Goal: Check status: Check status

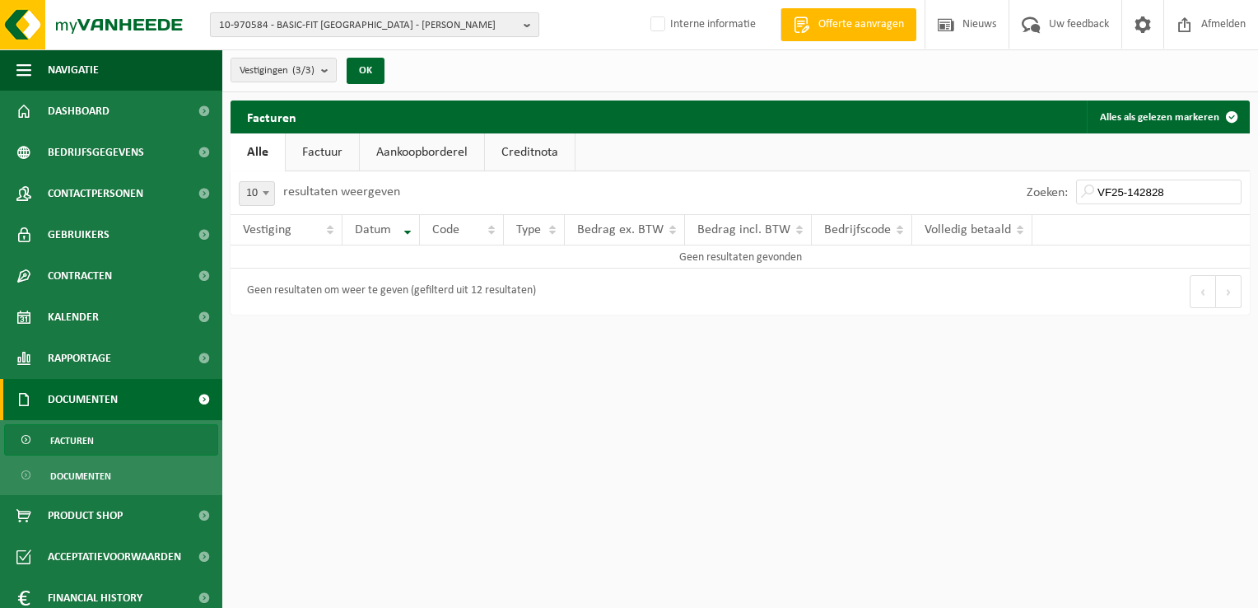
click at [253, 27] on span "10-970584 - BASIC-FIT [GEOGRAPHIC_DATA] - [PERSON_NAME]" at bounding box center [368, 25] width 298 height 25
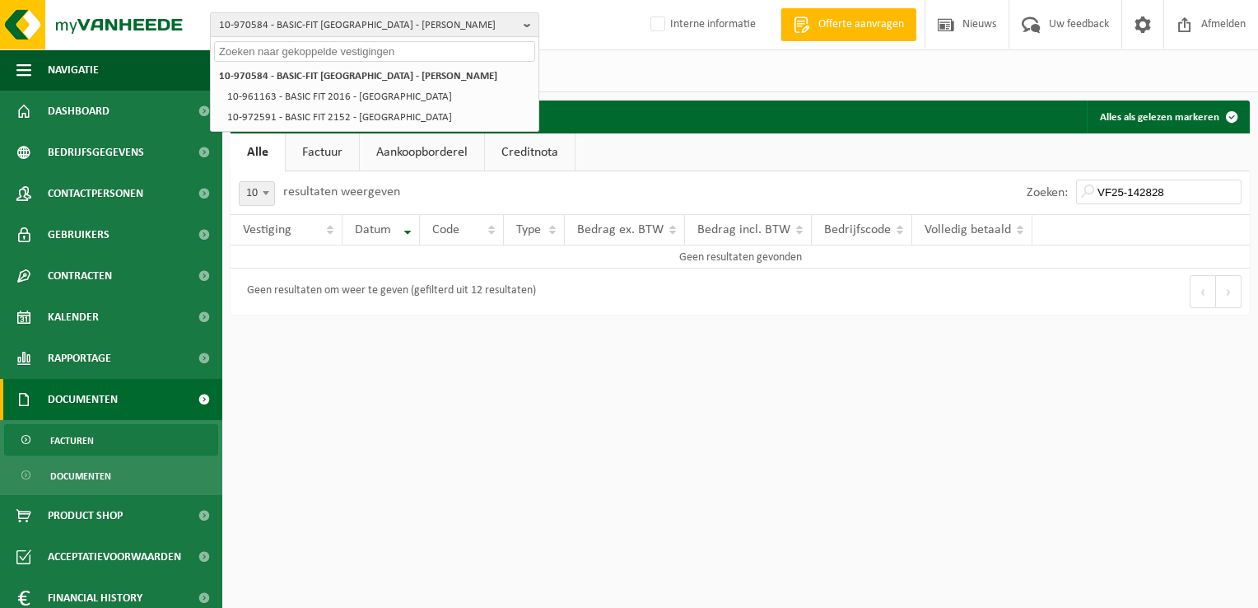
paste input "01-001289"
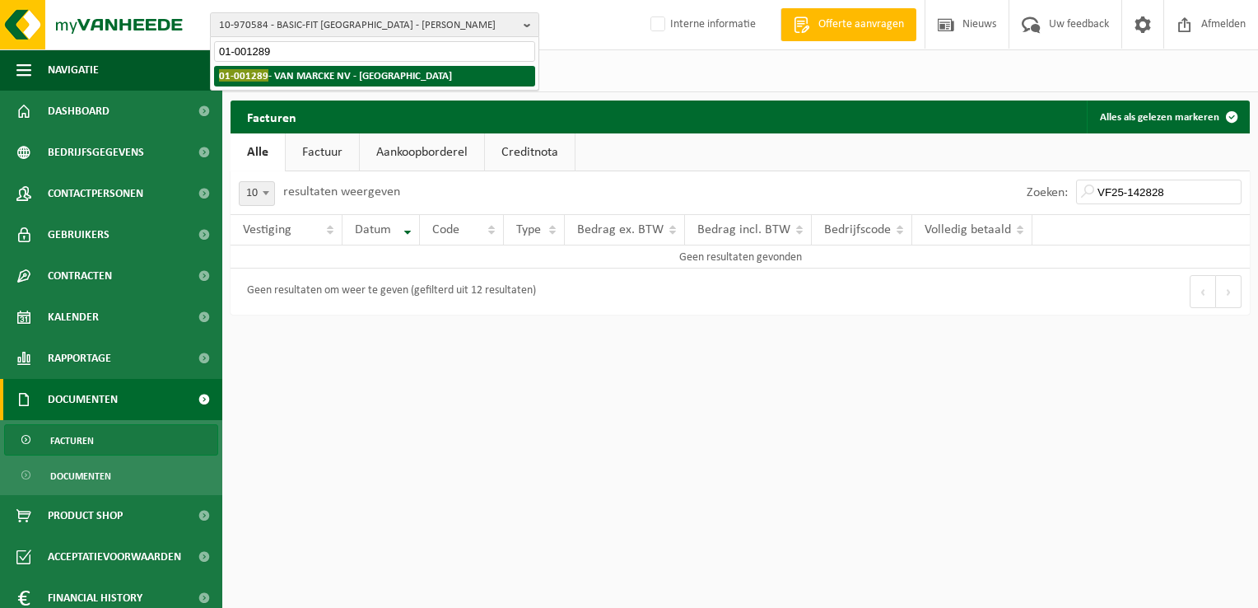
type input "01-001289"
click at [293, 73] on strong "01-001289 - VAN MARCKE NV - [GEOGRAPHIC_DATA]" at bounding box center [335, 75] width 233 height 12
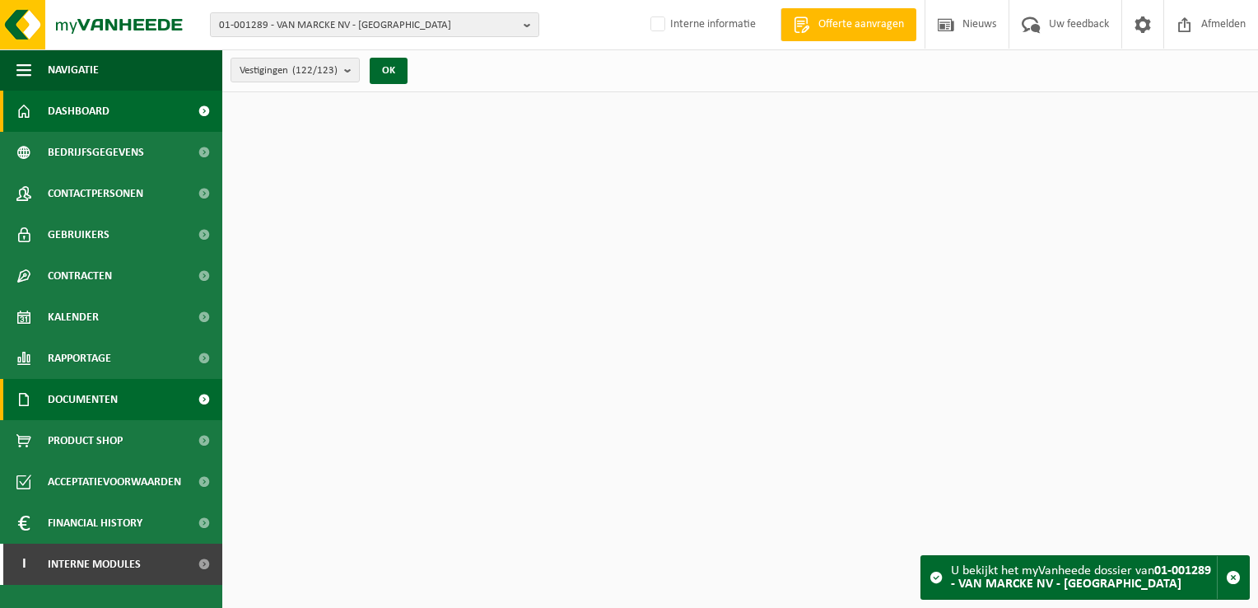
click at [65, 390] on span "Documenten" at bounding box center [83, 399] width 70 height 41
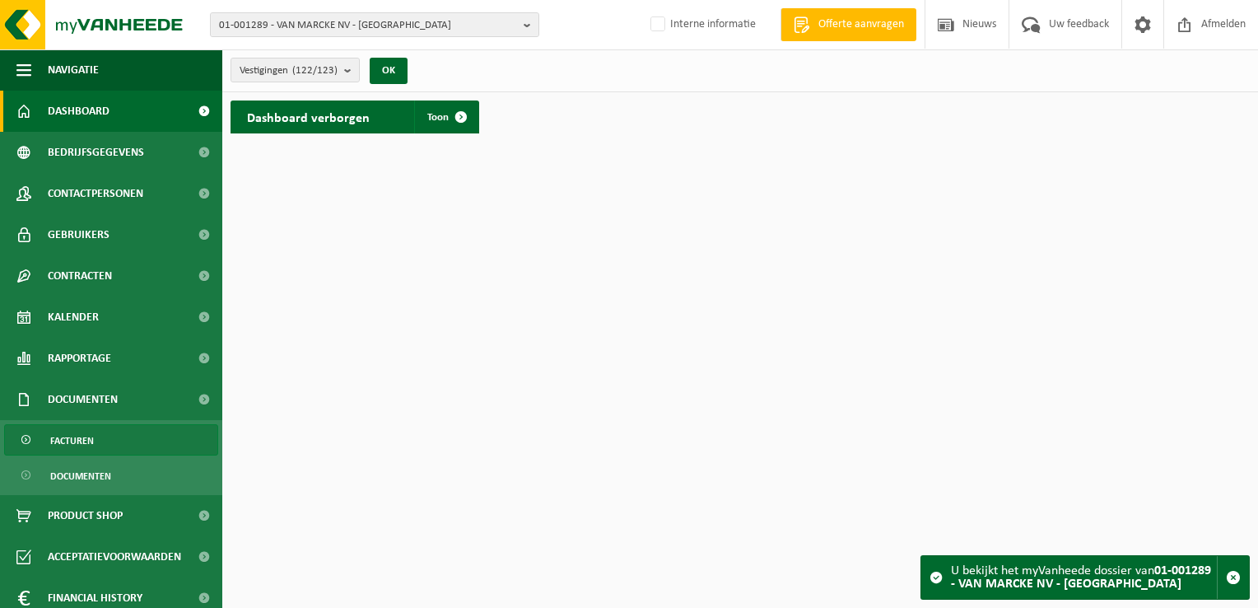
click at [79, 427] on span "Facturen" at bounding box center [72, 440] width 44 height 31
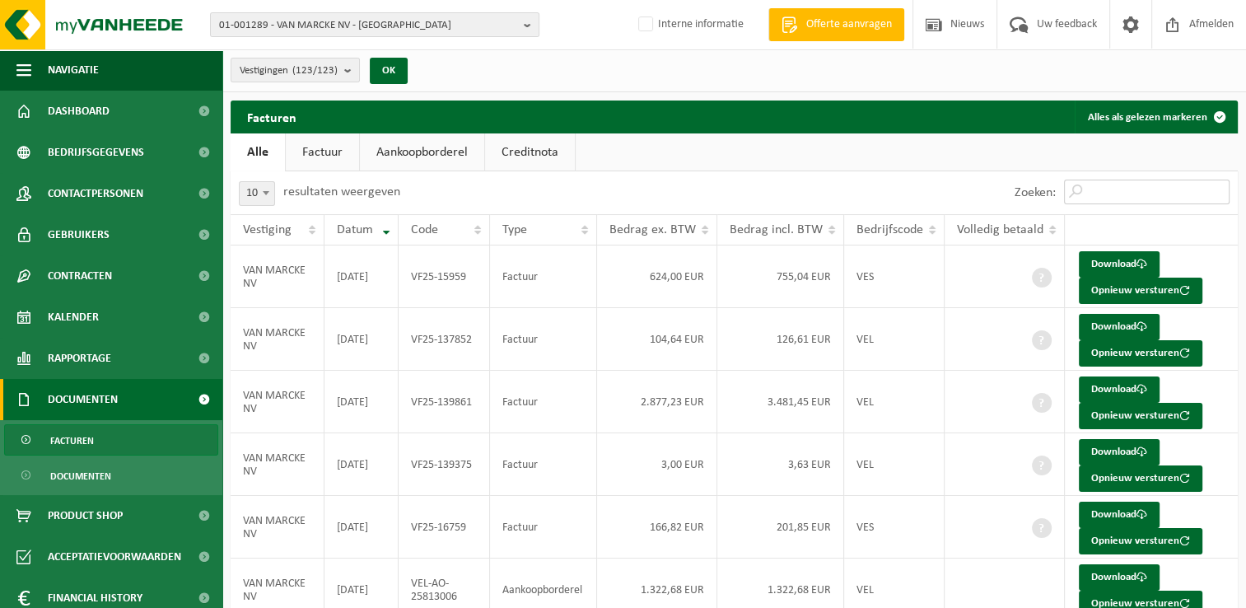
click at [1100, 189] on input "Zoeken:" at bounding box center [1147, 192] width 166 height 25
paste input "VF25-142632"
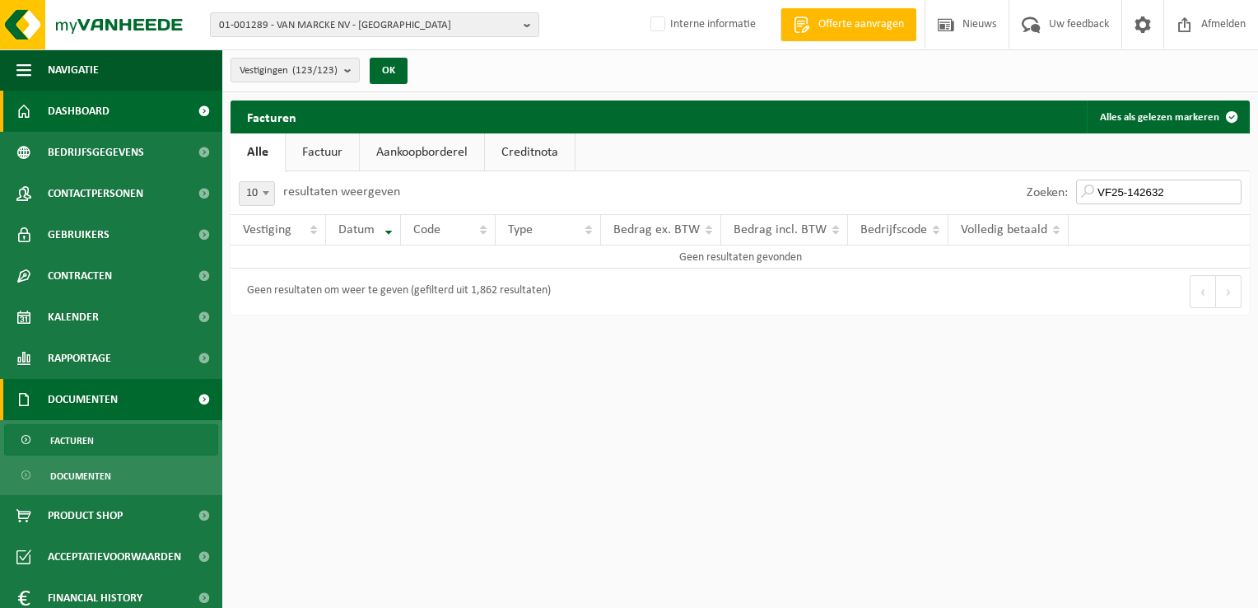
type input "VF25-142632"
